Goal: Task Accomplishment & Management: Use online tool/utility

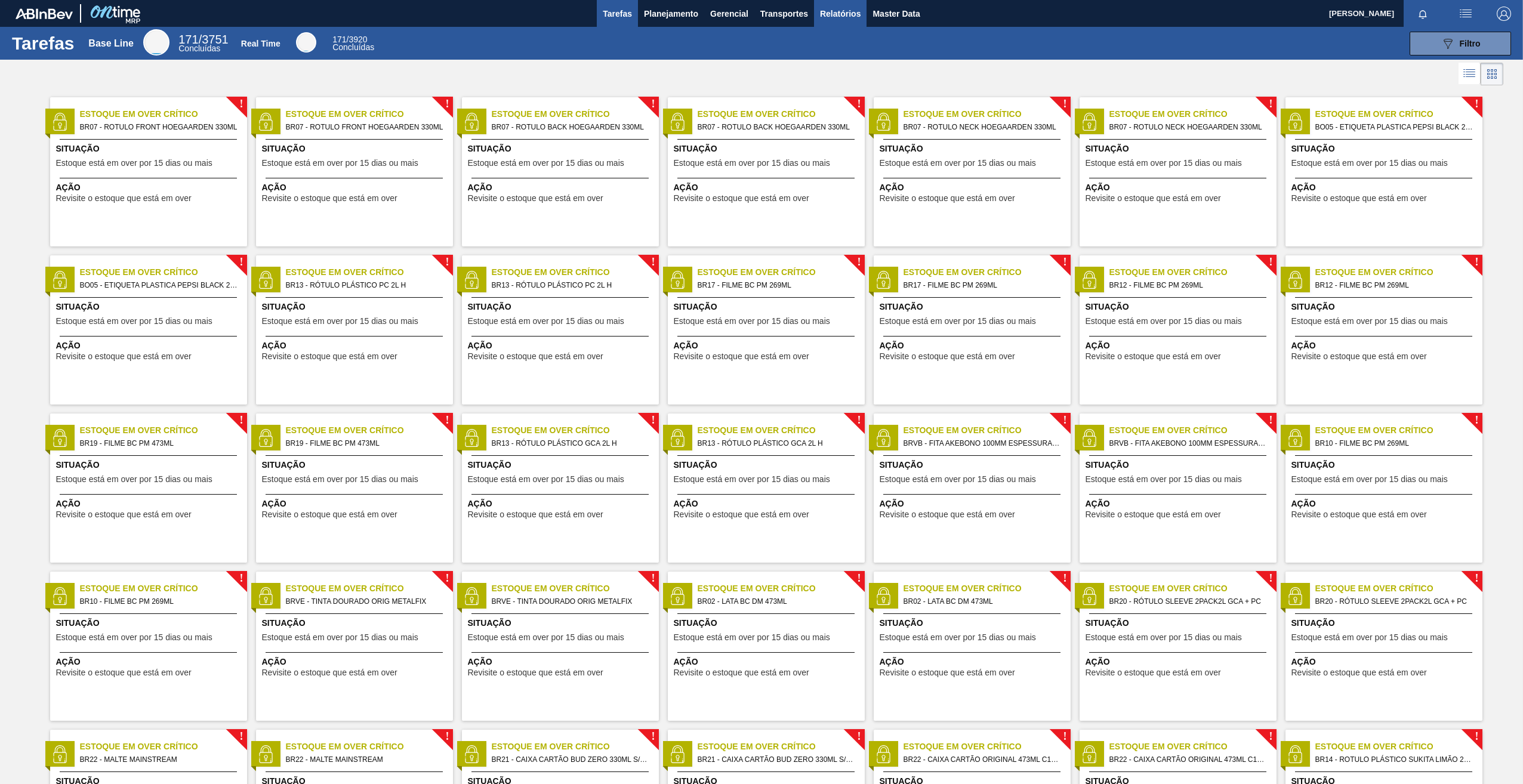
click at [835, 16] on span "Relatórios" at bounding box center [841, 13] width 41 height 14
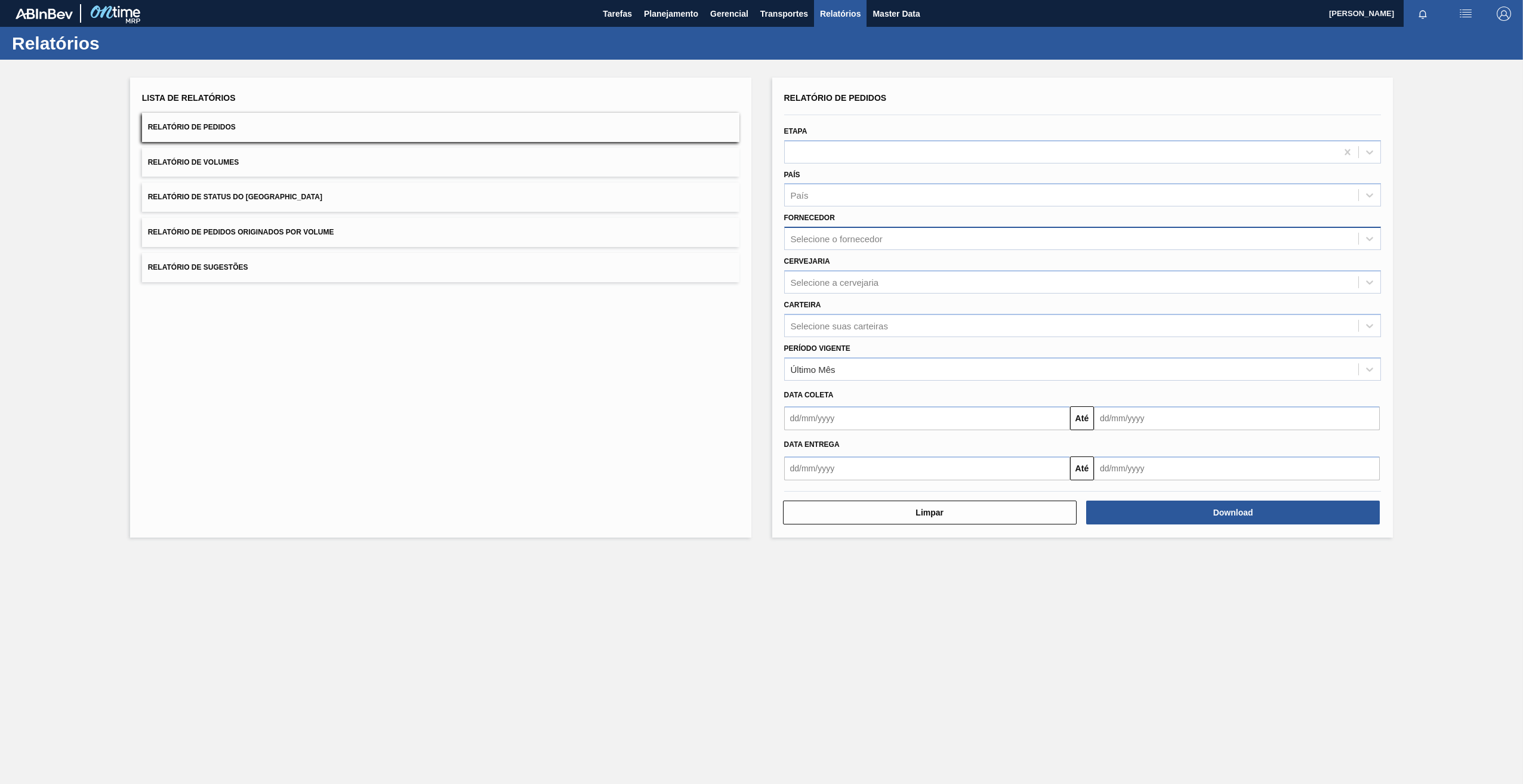
click at [828, 231] on div "Selecione o fornecedor" at bounding box center [1072, 239] width 574 height 18
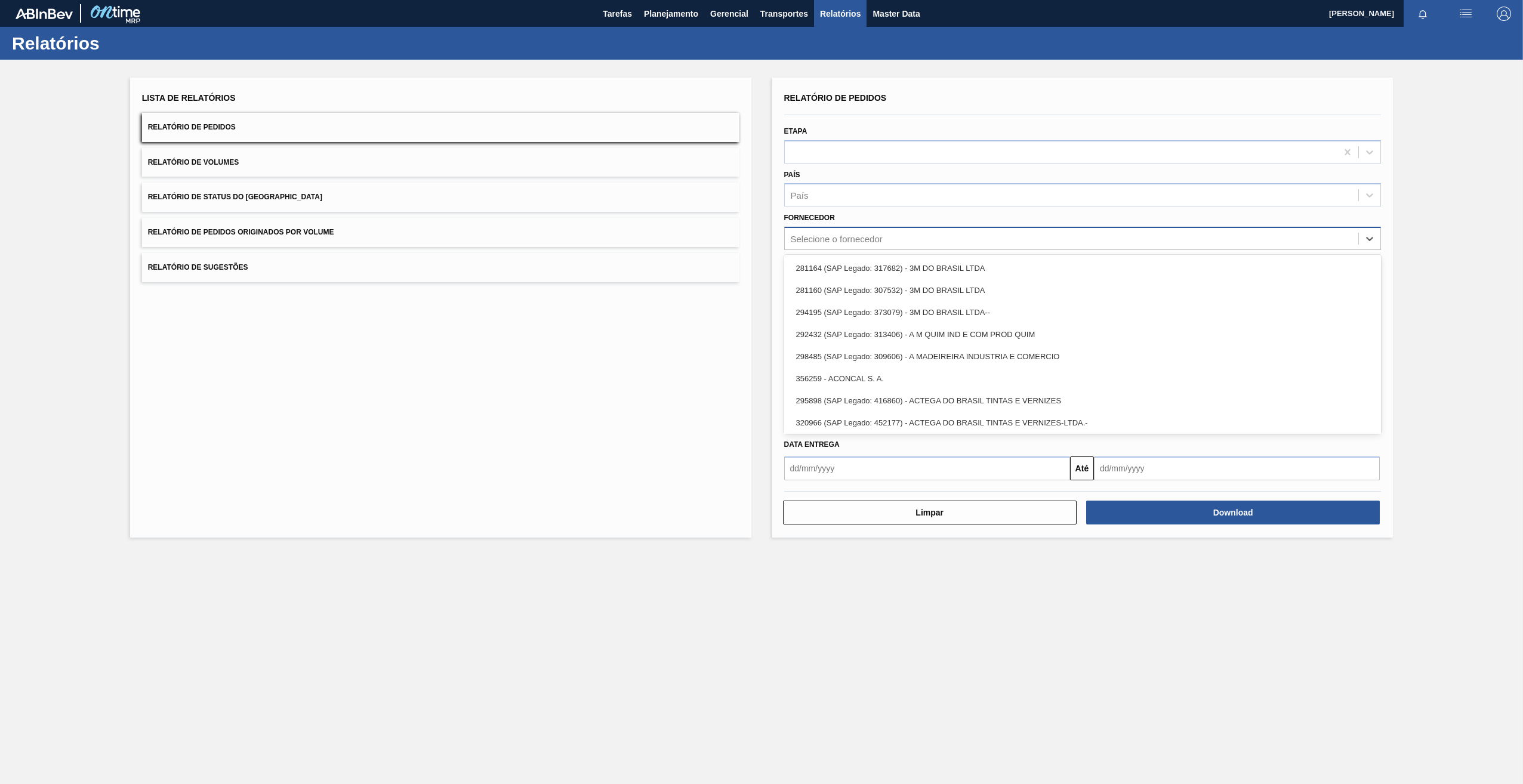
paste input "295068"
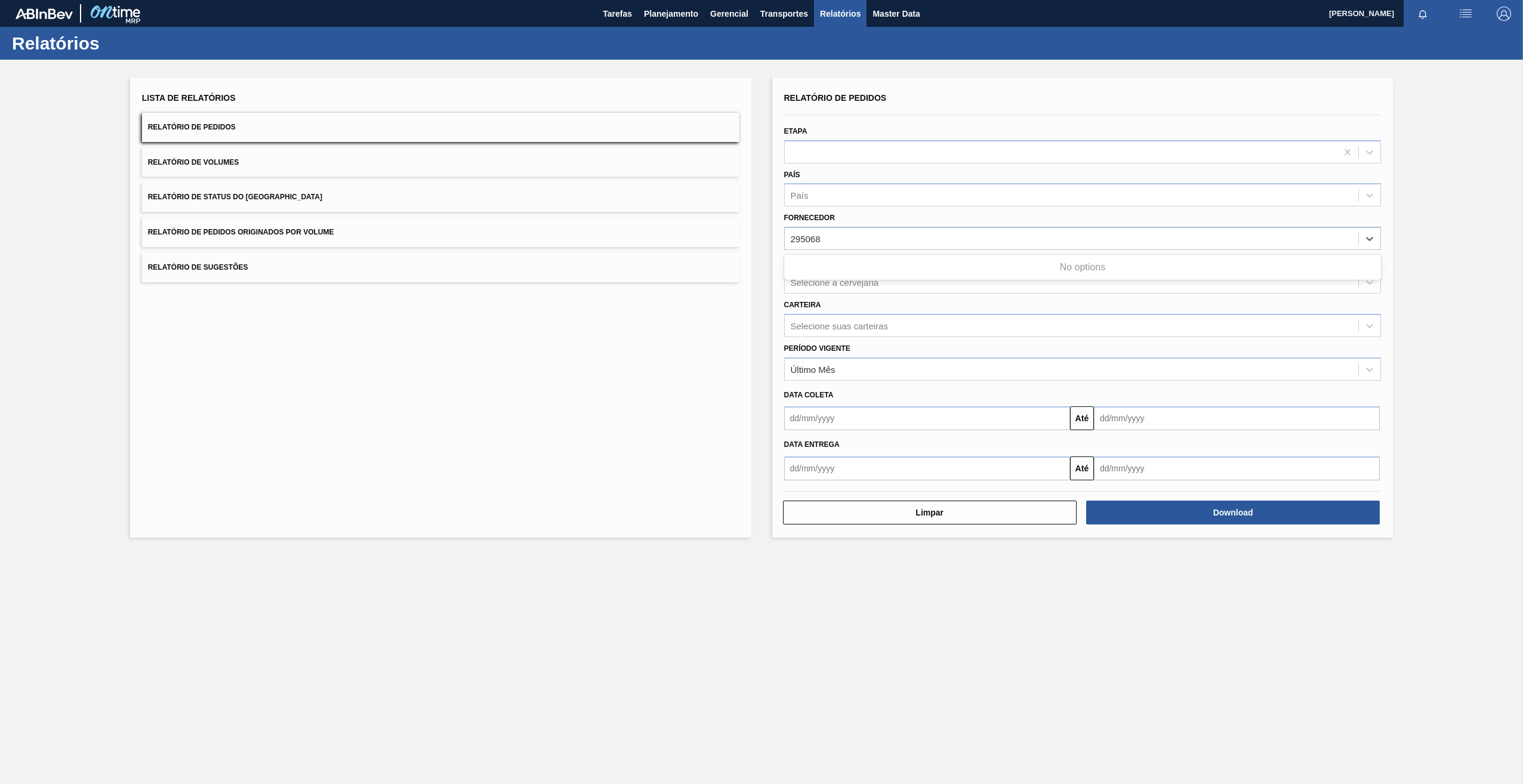
type input "295068"
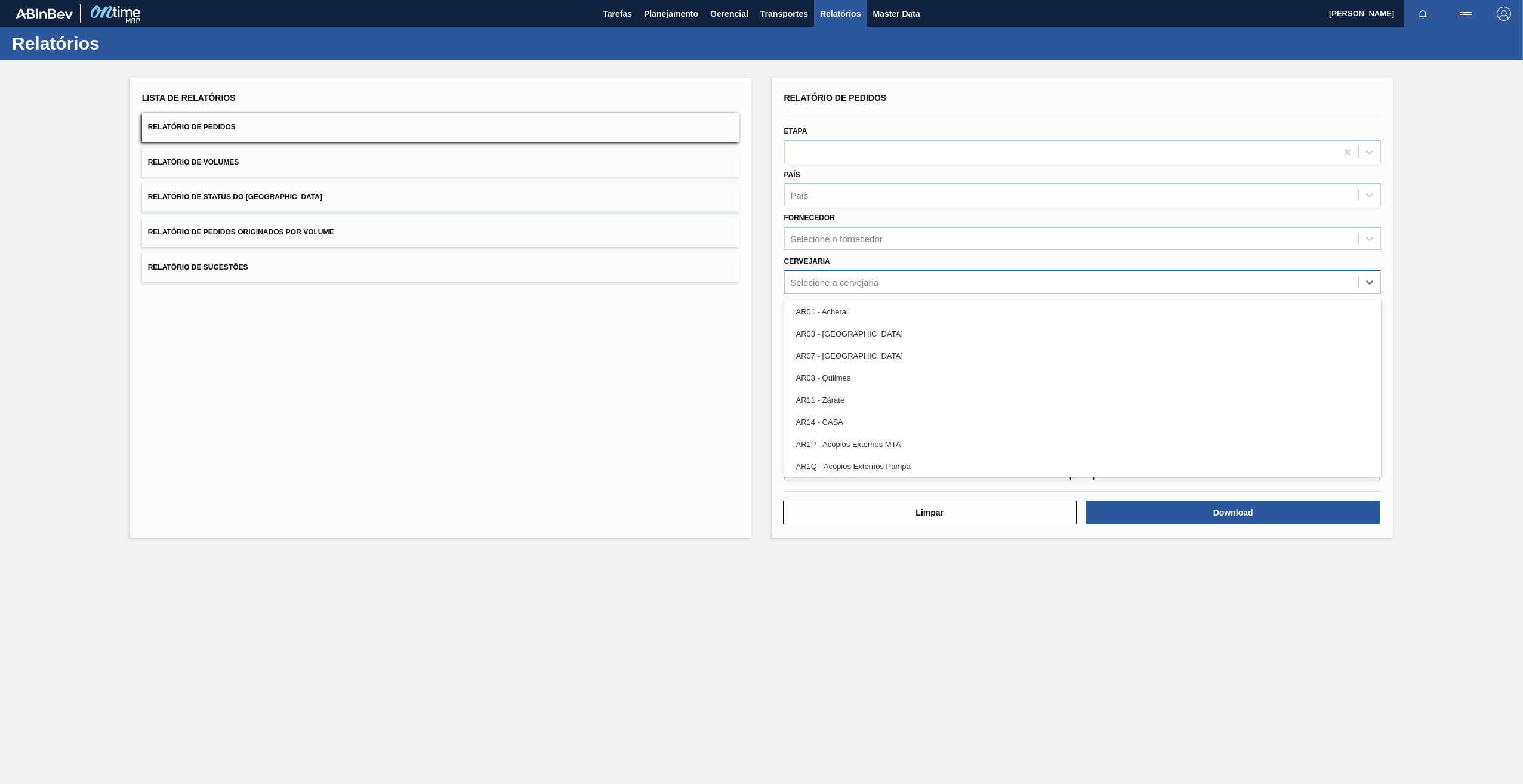
click at [814, 282] on div "Selecione a cervejaria" at bounding box center [835, 282] width 89 height 10
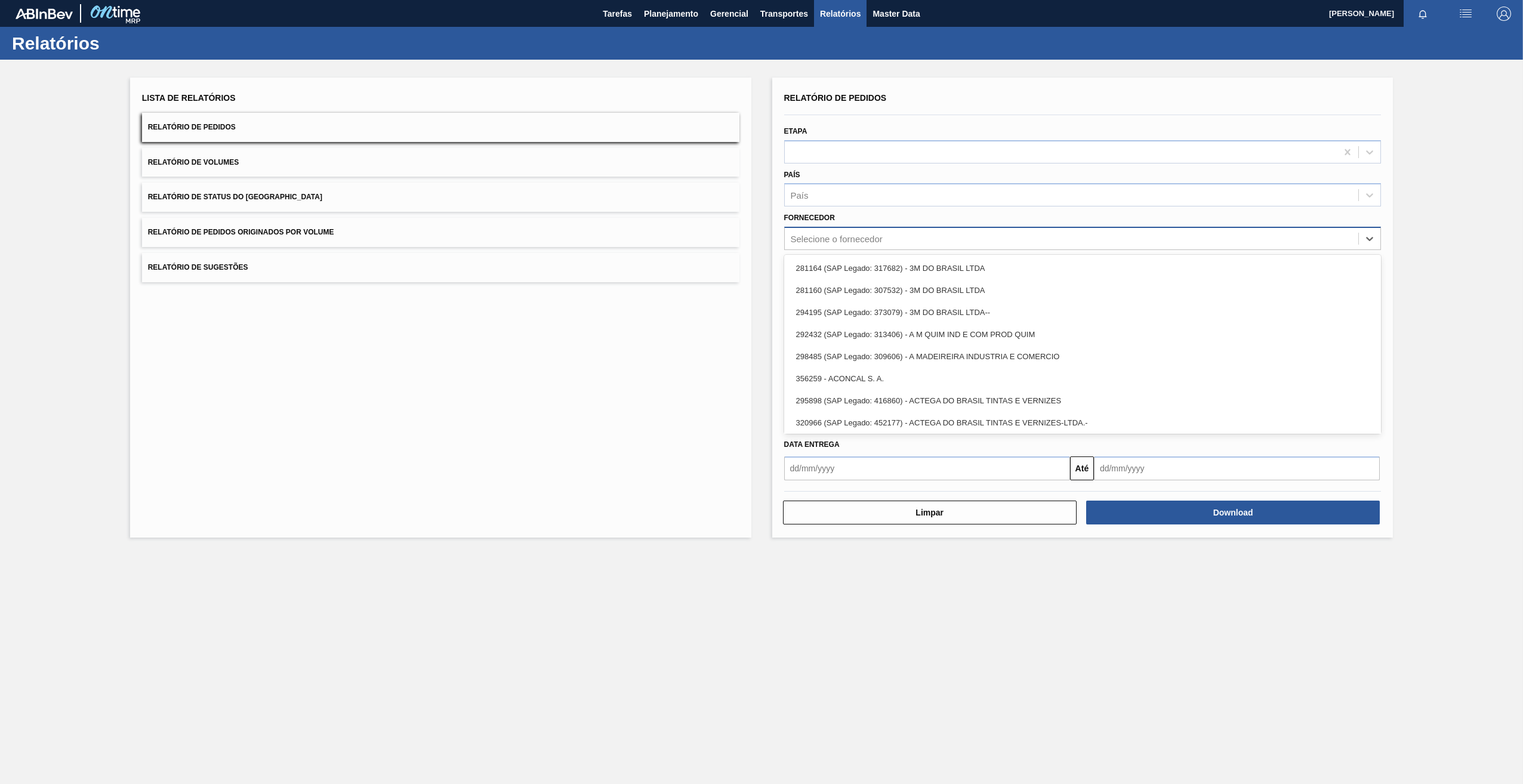
click at [818, 229] on div "Selecione o fornecedor" at bounding box center [1083, 238] width 597 height 23
paste input "295068"
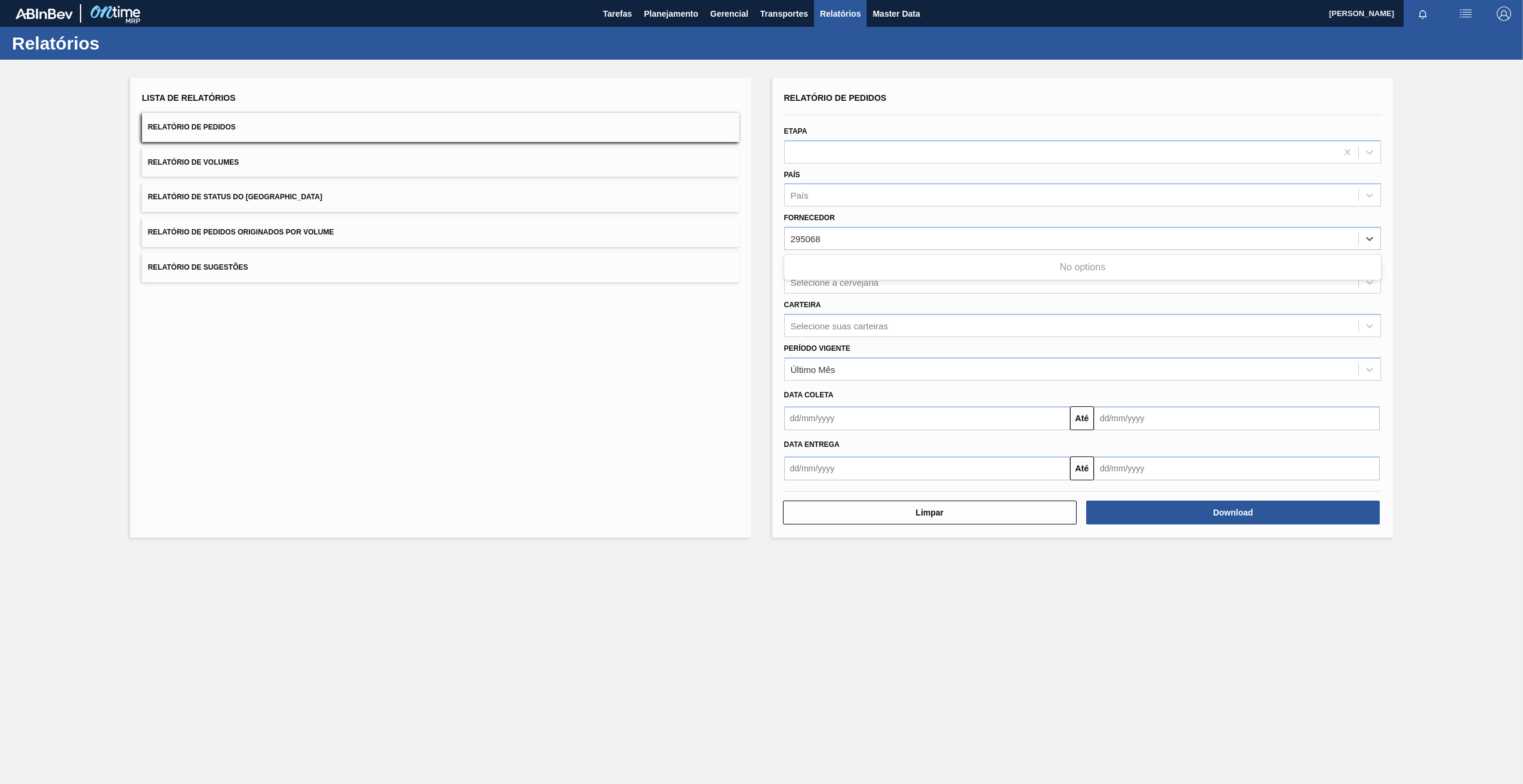
type input "295068"
click at [816, 280] on div "Selecione a cervejaria" at bounding box center [835, 282] width 89 height 10
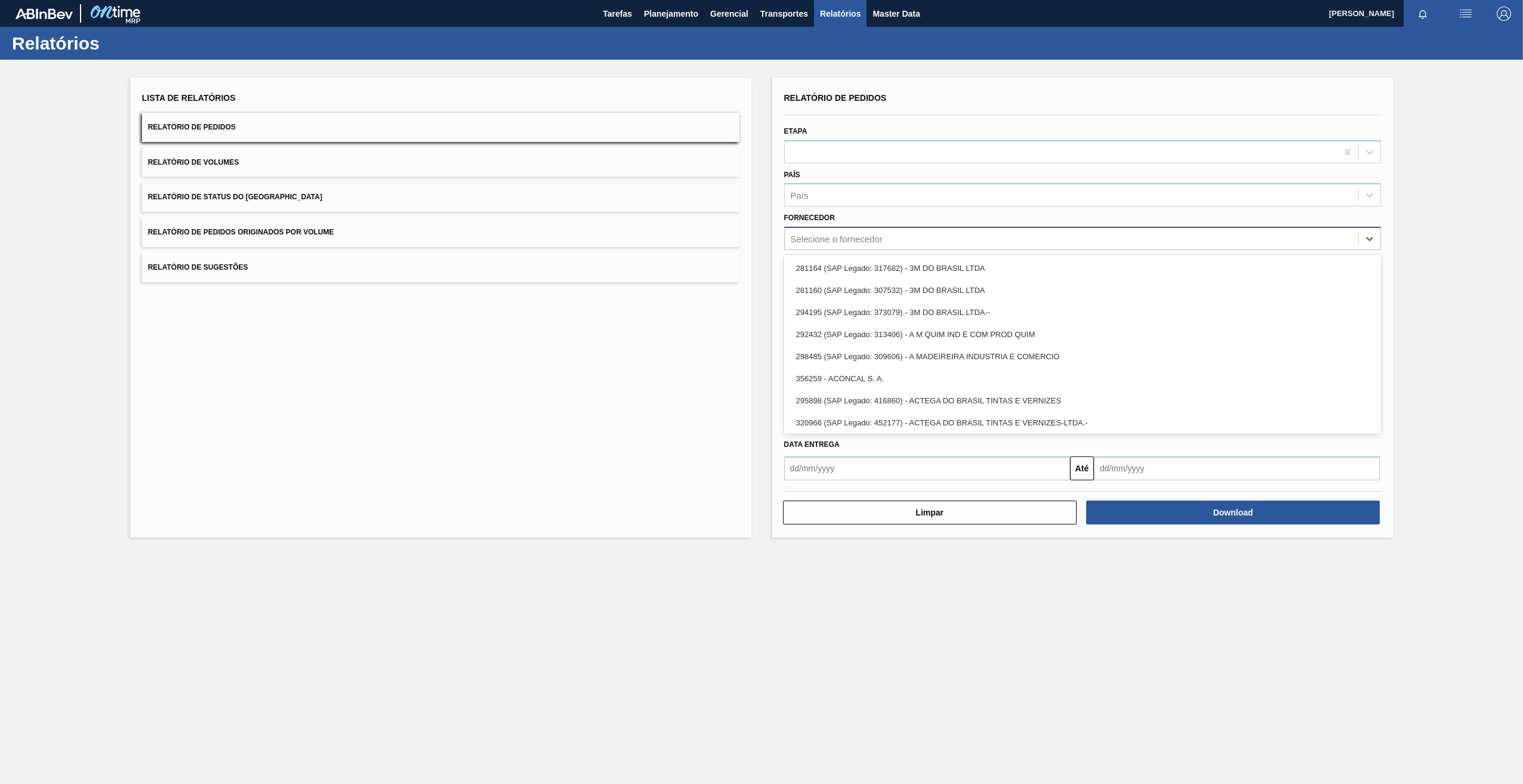
click at [805, 247] on div "Selecione o fornecedor" at bounding box center [1072, 239] width 574 height 18
paste input "295068"
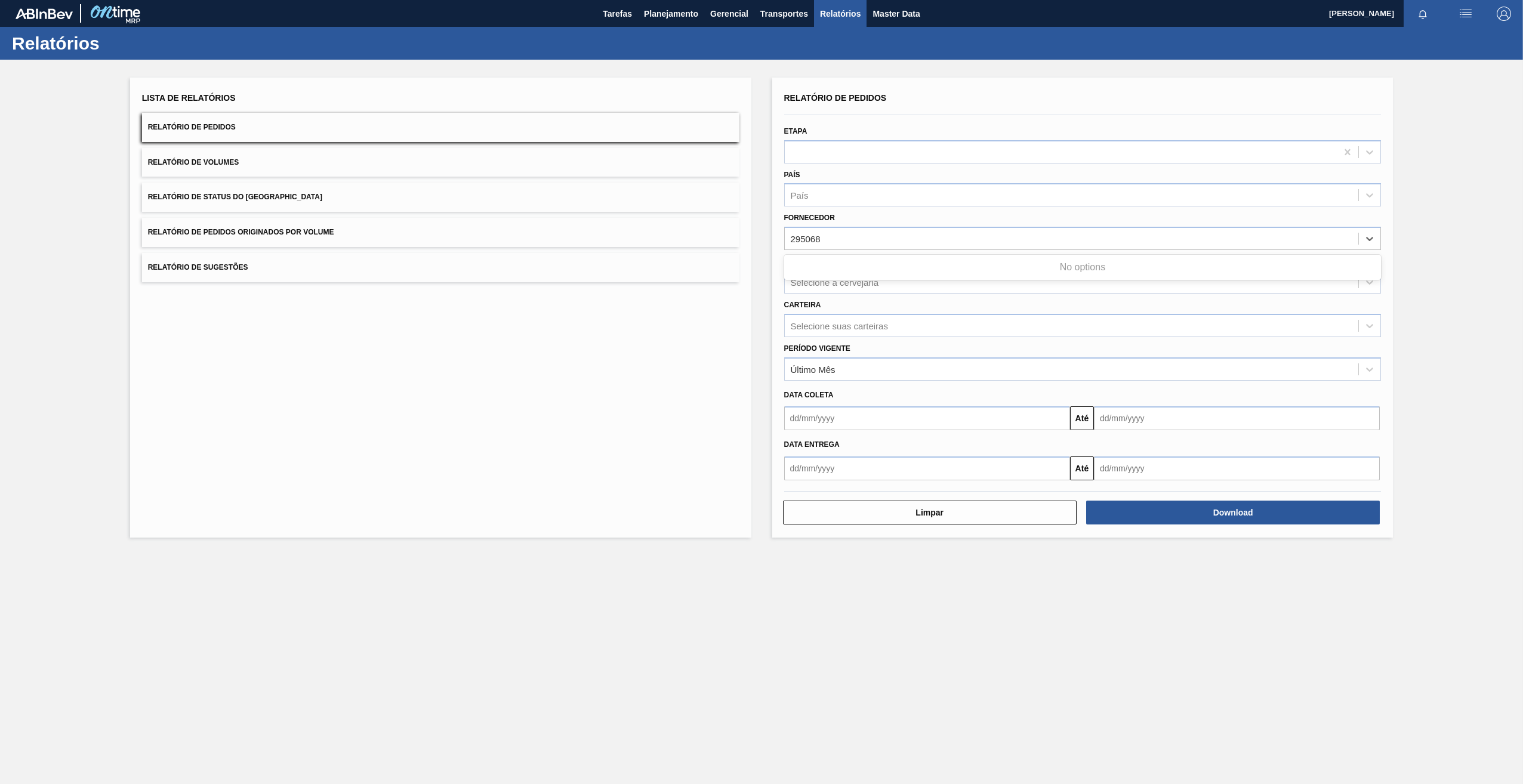
type input "295068"
